Goal: Task Accomplishment & Management: Use online tool/utility

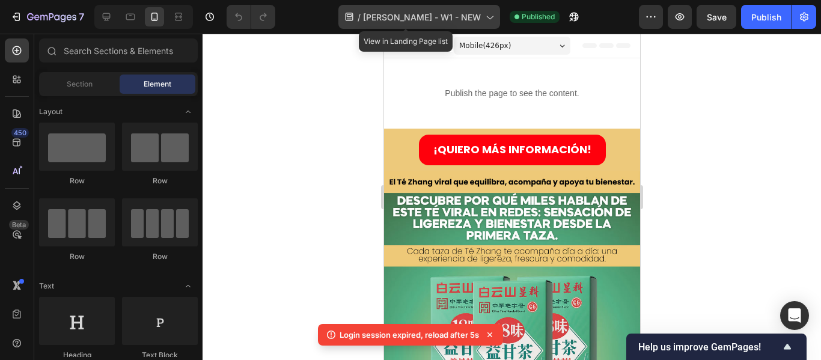
click at [483, 13] on div "/ [PERSON_NAME] - W1 - NEW" at bounding box center [420, 17] width 162 height 24
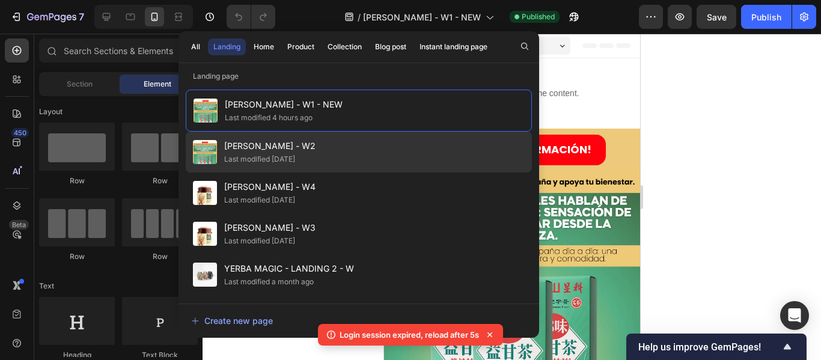
click at [300, 141] on span "[PERSON_NAME] - W2" at bounding box center [269, 146] width 91 height 14
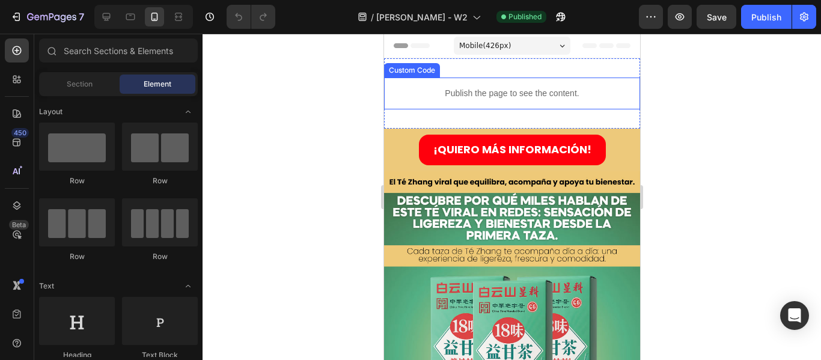
click at [539, 87] on p "Publish the page to see the content." at bounding box center [512, 93] width 256 height 13
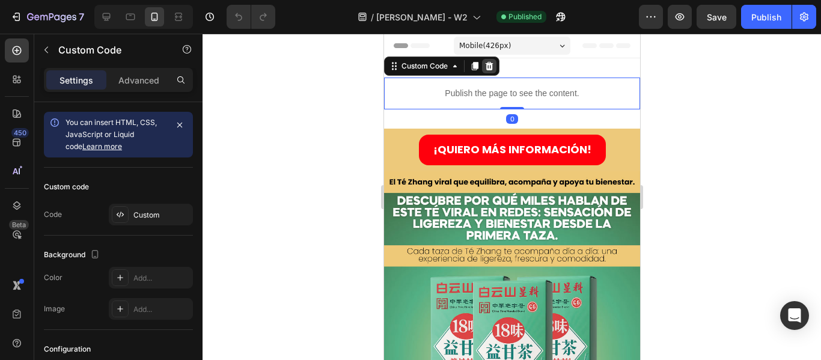
click at [488, 64] on icon at bounding box center [489, 66] width 8 height 8
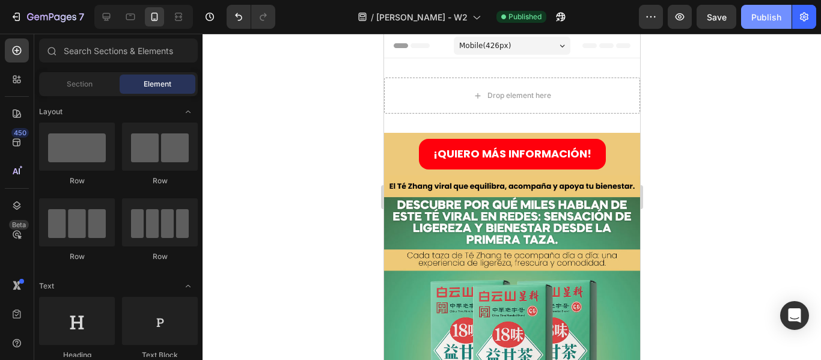
click at [747, 20] on button "Publish" at bounding box center [766, 17] width 51 height 24
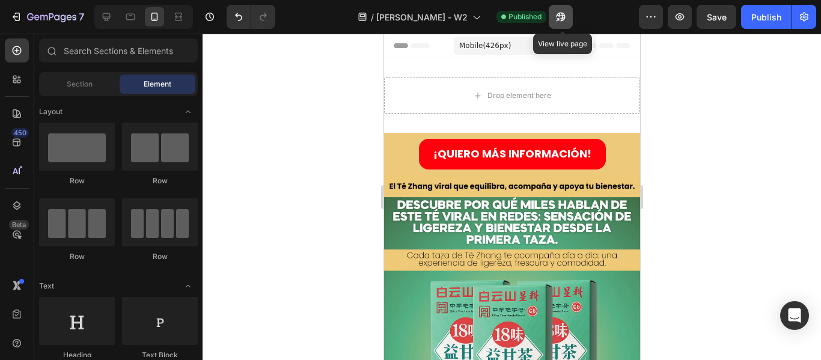
click at [560, 16] on button "button" at bounding box center [561, 17] width 24 height 24
